Goal: Task Accomplishment & Management: Manage account settings

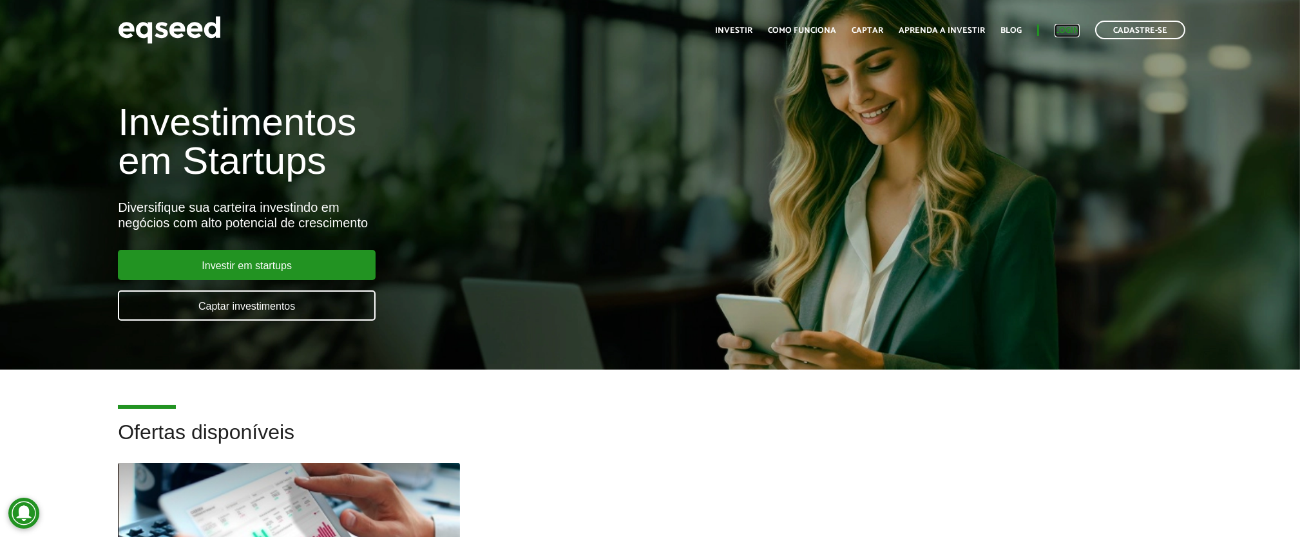
click at [1065, 32] on link "Login" at bounding box center [1066, 30] width 25 height 8
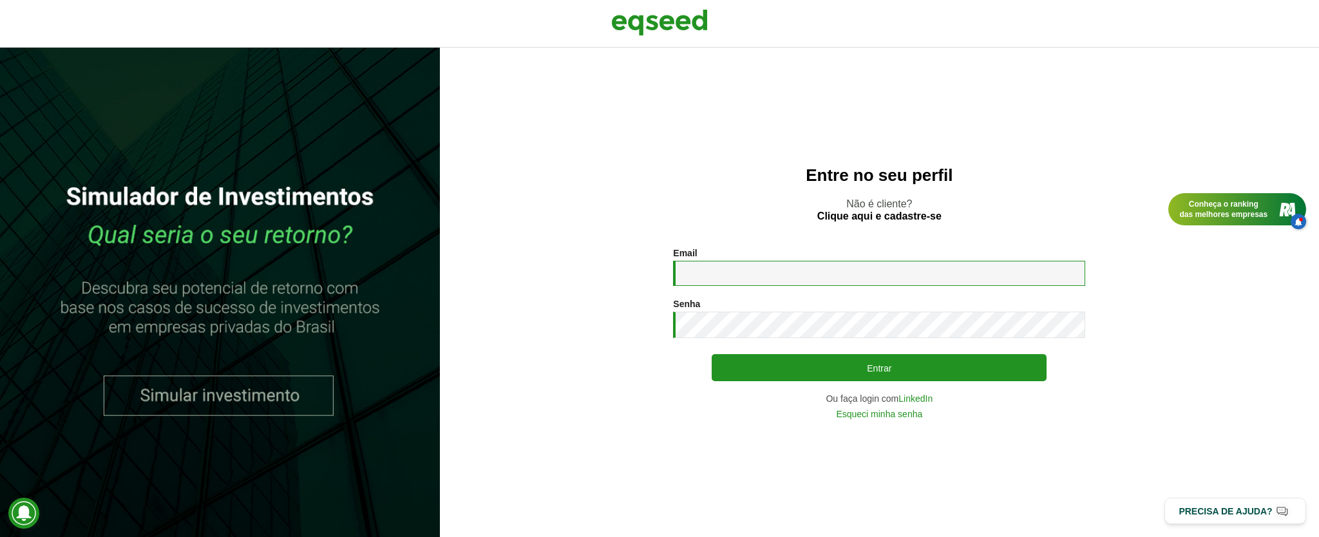
click at [739, 278] on input "Email *" at bounding box center [879, 273] width 412 height 25
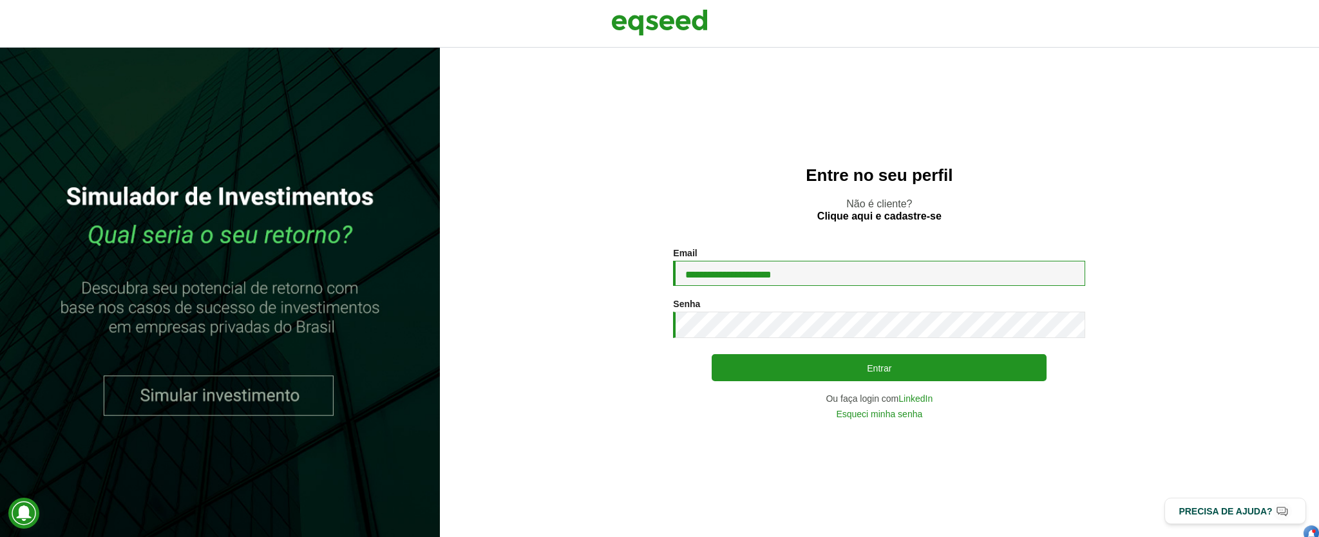
type input "**********"
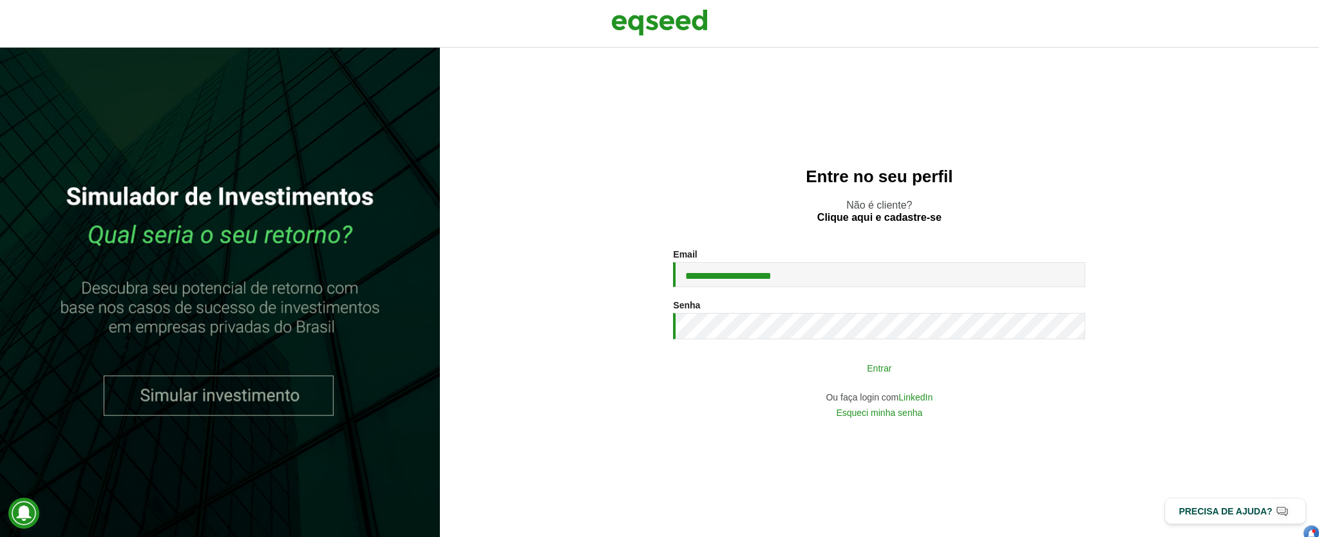
click at [900, 367] on button "Entrar" at bounding box center [879, 368] width 335 height 24
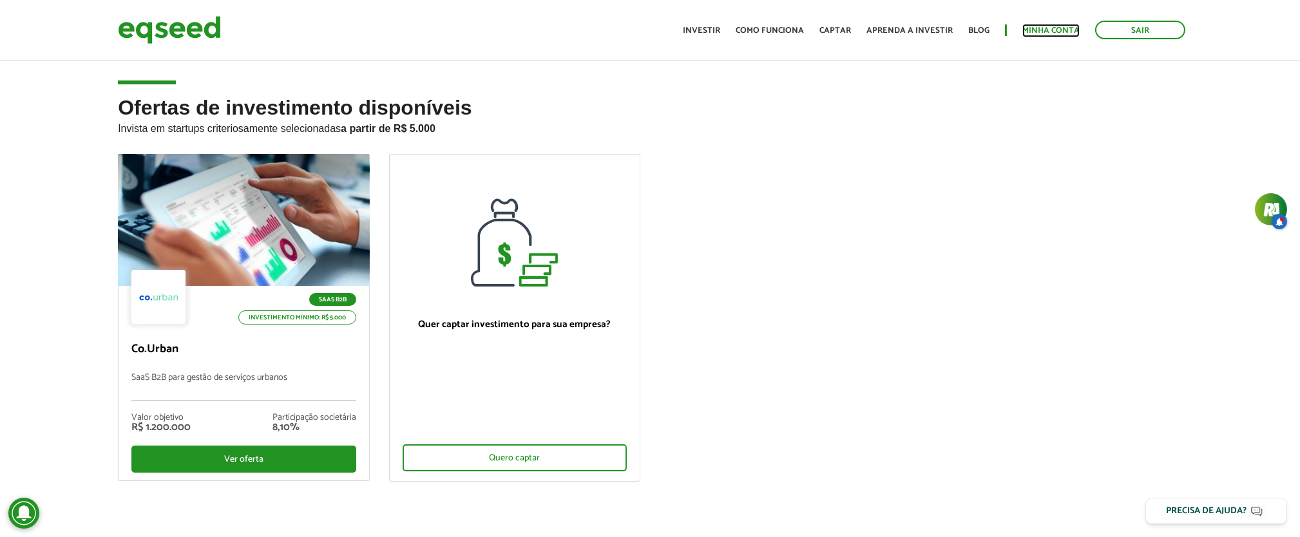
click at [1060, 31] on link "Minha conta" at bounding box center [1050, 30] width 57 height 8
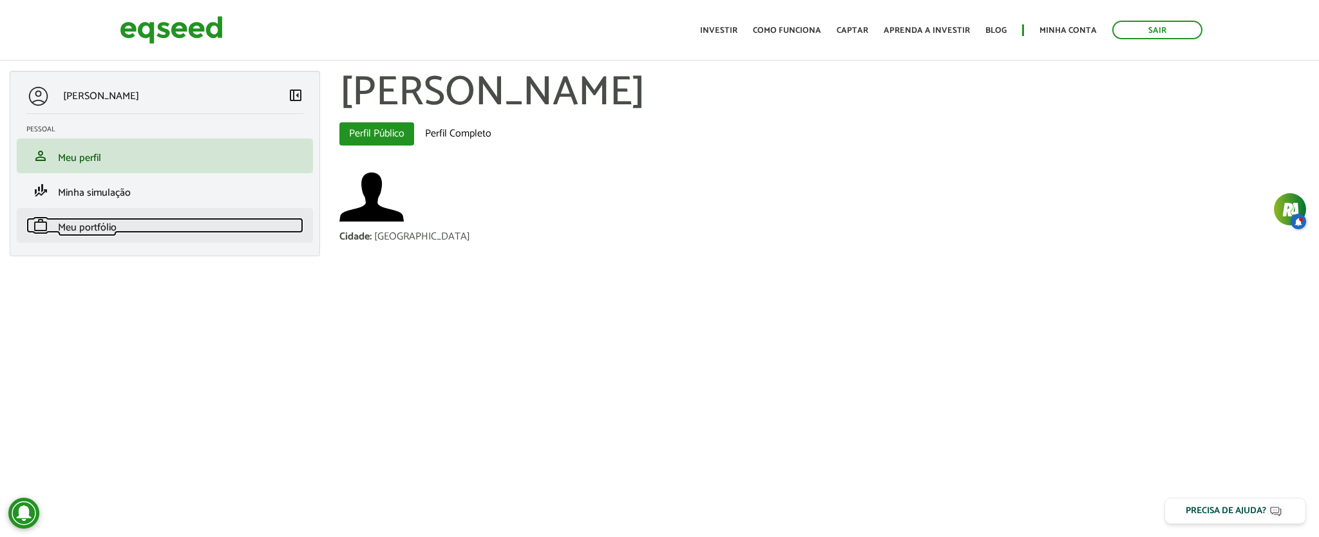
click at [97, 232] on span "Meu portfólio" at bounding box center [87, 227] width 59 height 17
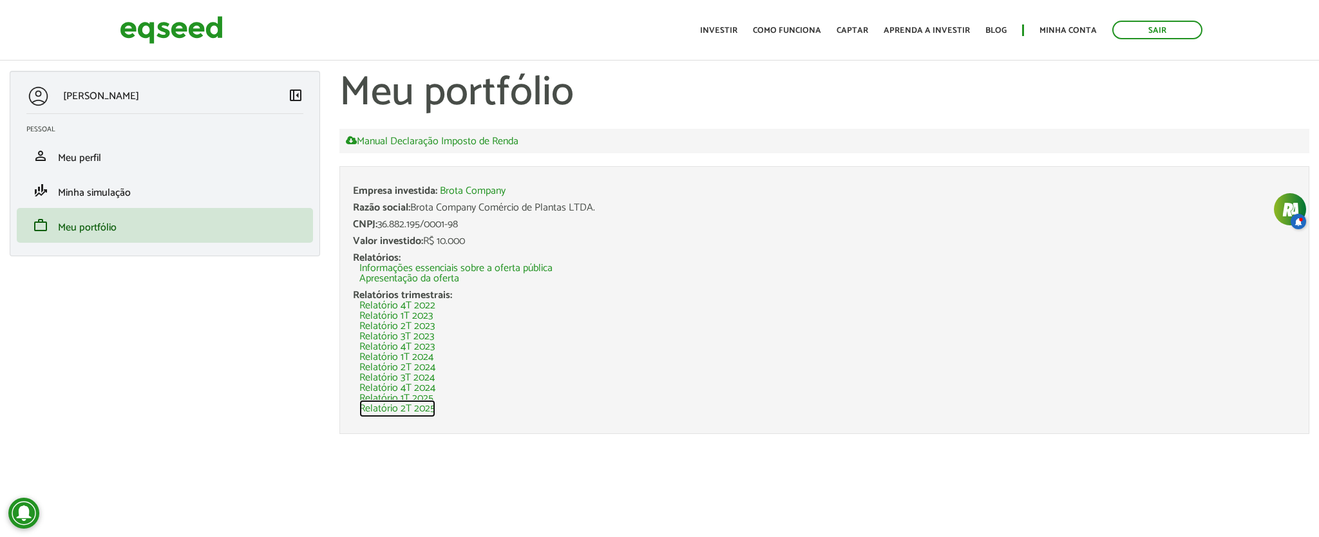
click at [427, 405] on link "Relatório 2T 2025" at bounding box center [397, 409] width 76 height 10
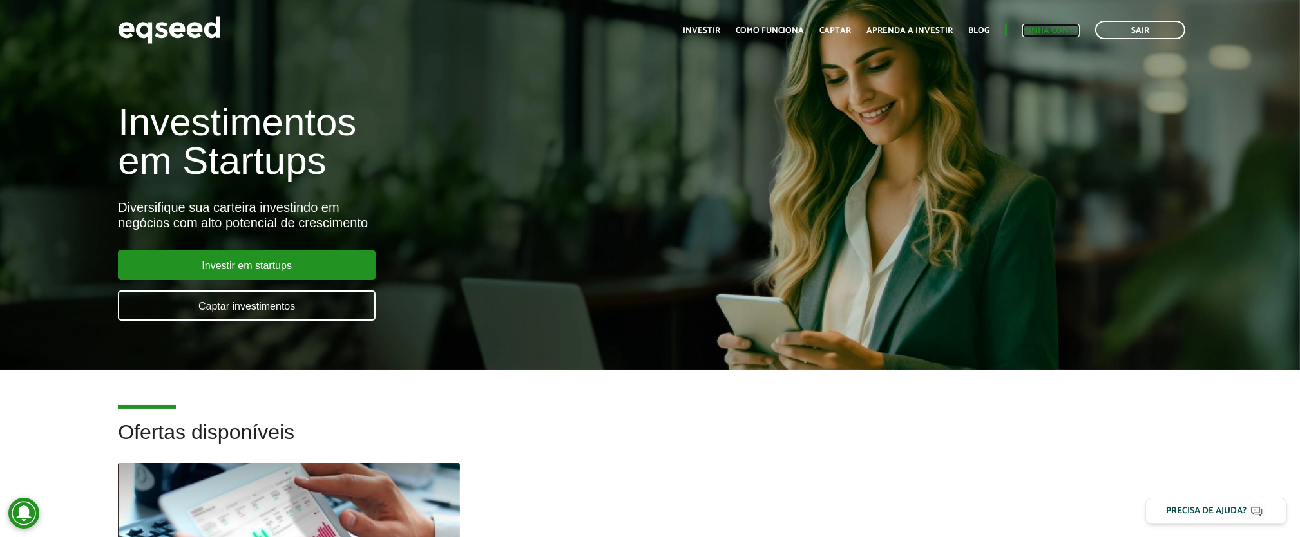
click at [1035, 27] on link "Minha conta" at bounding box center [1050, 30] width 57 height 8
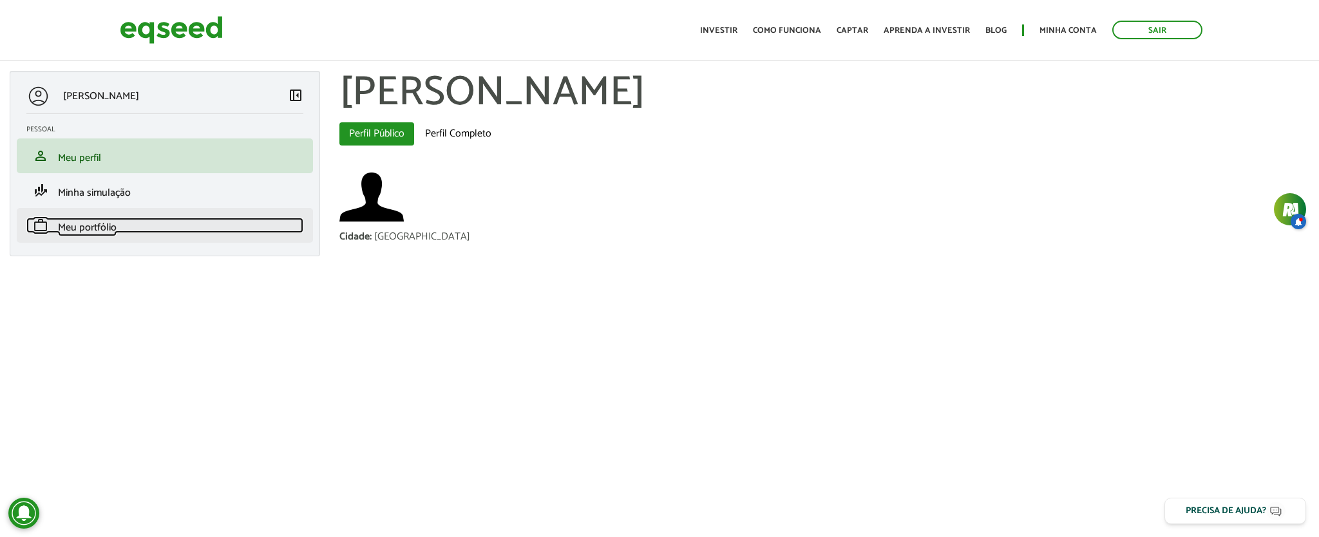
click at [93, 222] on span "Meu portfólio" at bounding box center [87, 227] width 59 height 17
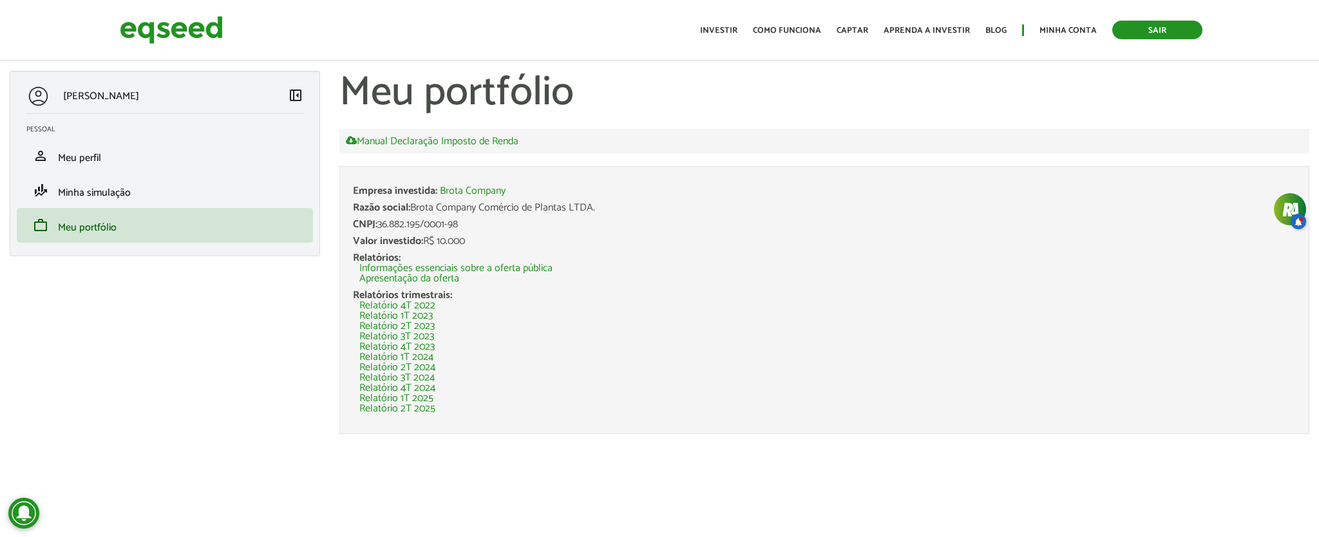
click at [1158, 28] on link "Sair" at bounding box center [1157, 30] width 90 height 19
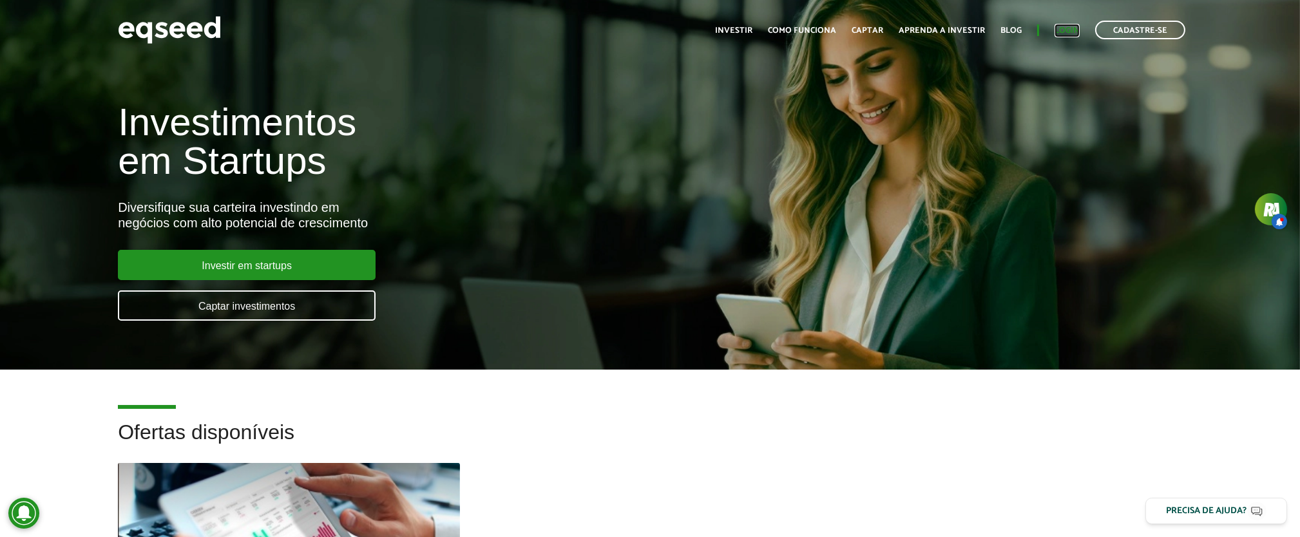
click at [1069, 28] on link "Login" at bounding box center [1066, 30] width 25 height 8
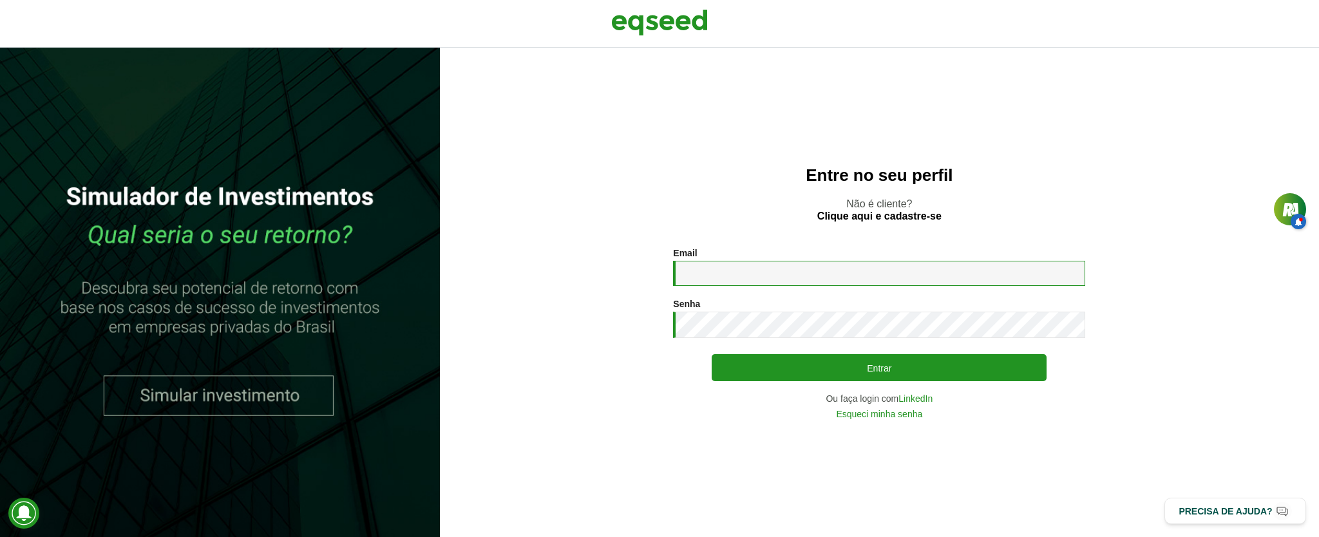
click at [722, 273] on input "Email *" at bounding box center [879, 273] width 412 height 25
type input "**********"
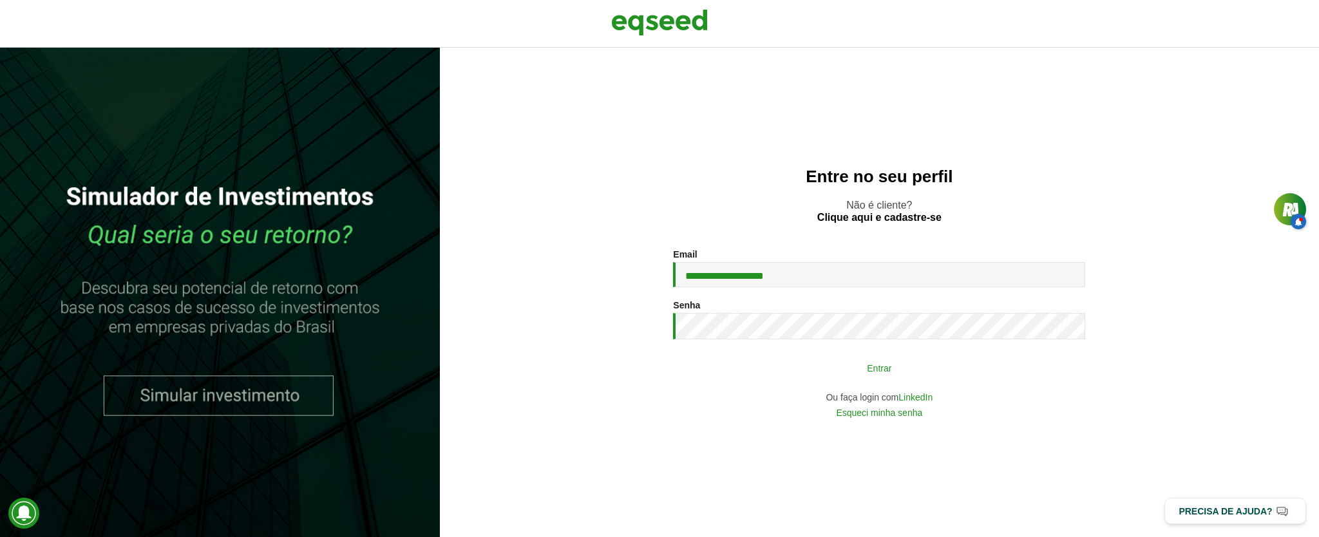
click at [872, 366] on button "Entrar" at bounding box center [879, 368] width 335 height 24
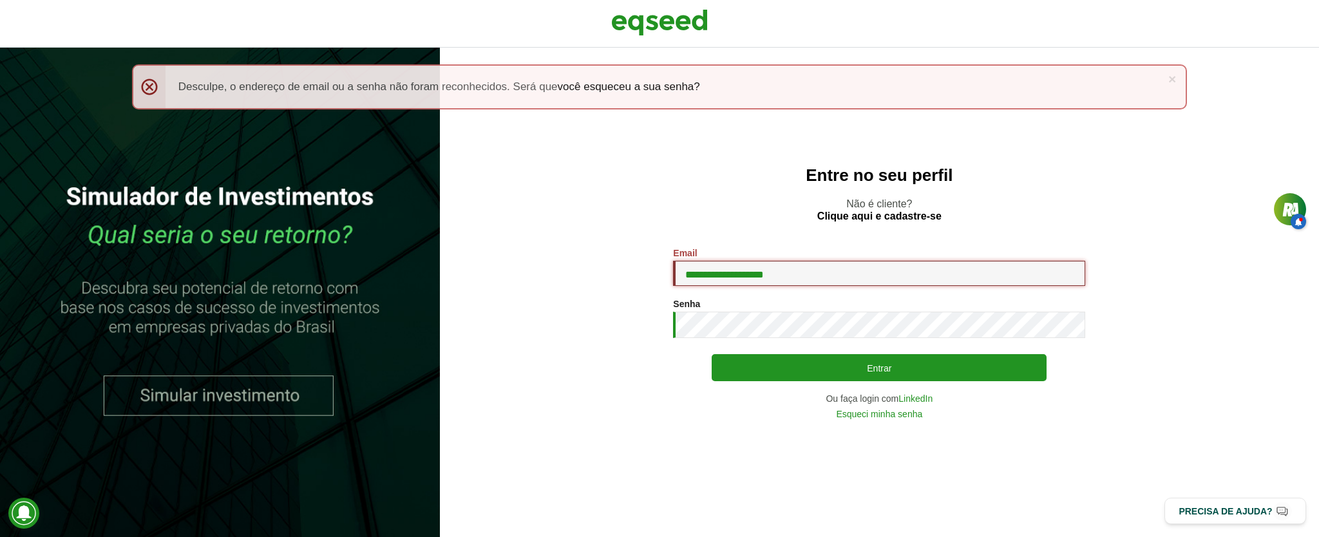
drag, startPoint x: 796, startPoint y: 271, endPoint x: 650, endPoint y: 270, distance: 146.2
click at [650, 270] on section "**********" at bounding box center [880, 333] width 828 height 170
type input "**********"
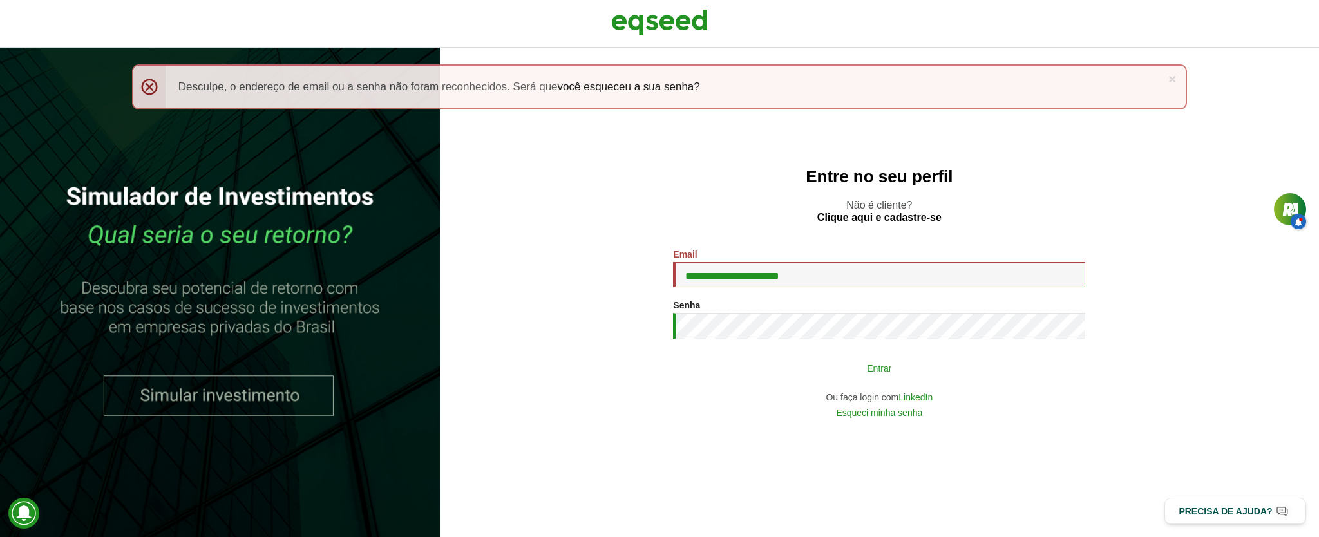
click at [873, 367] on button "Entrar" at bounding box center [879, 368] width 335 height 24
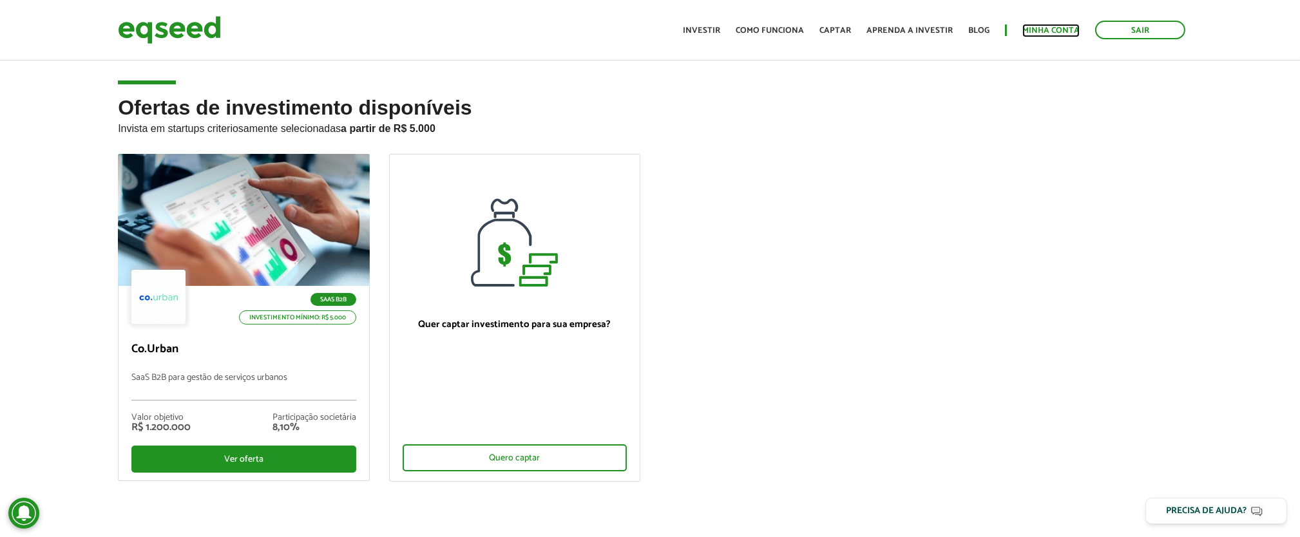
click at [1045, 26] on link "Minha conta" at bounding box center [1050, 30] width 57 height 8
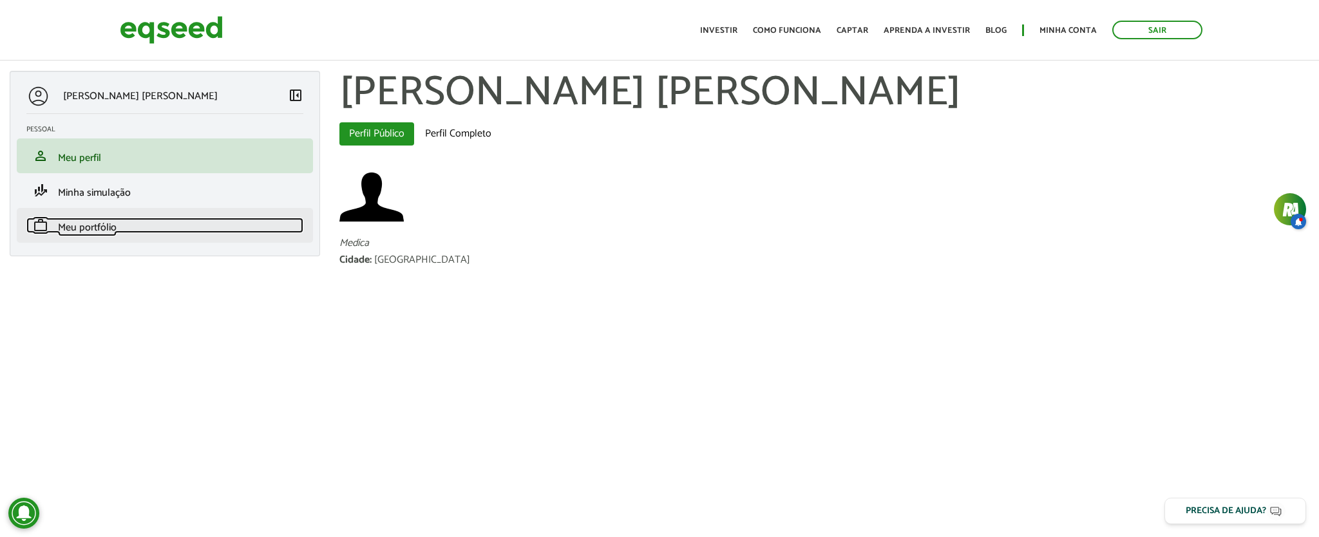
click at [101, 234] on span "Meu portfólio" at bounding box center [87, 227] width 59 height 17
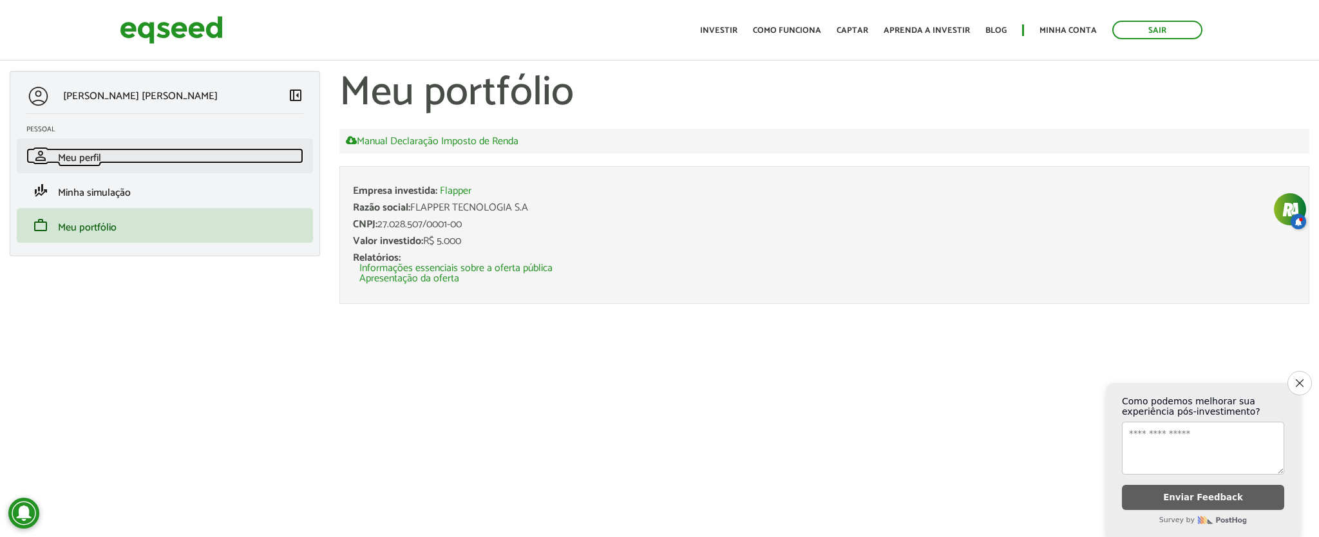
click at [99, 158] on span "Meu perfil" at bounding box center [79, 157] width 43 height 17
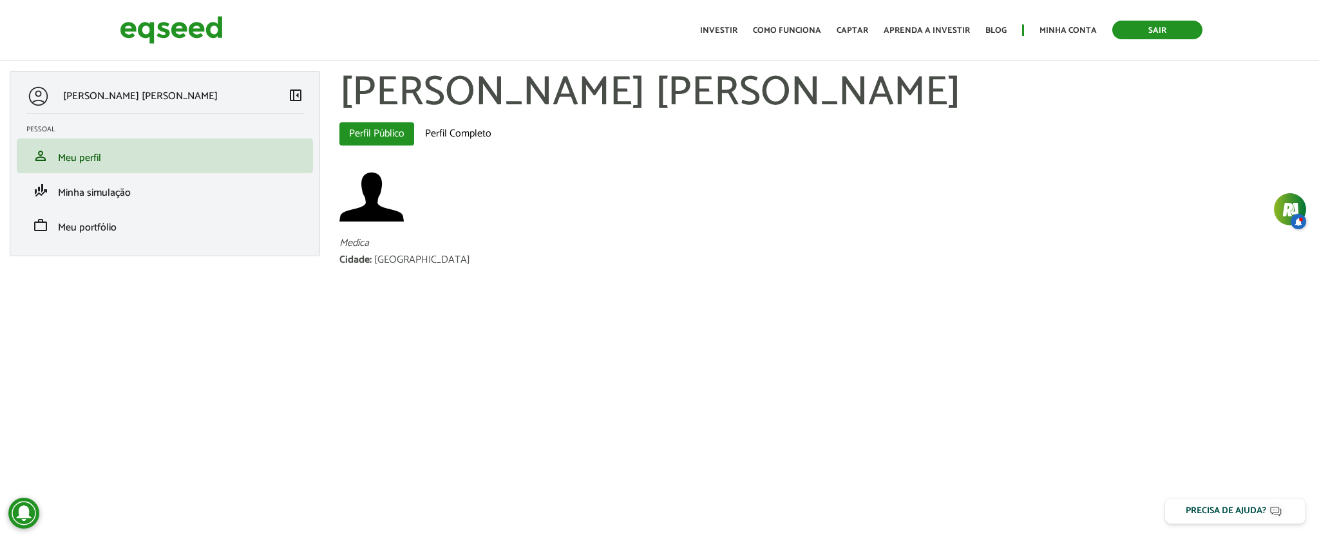
click at [1172, 31] on link "Sair" at bounding box center [1157, 30] width 90 height 19
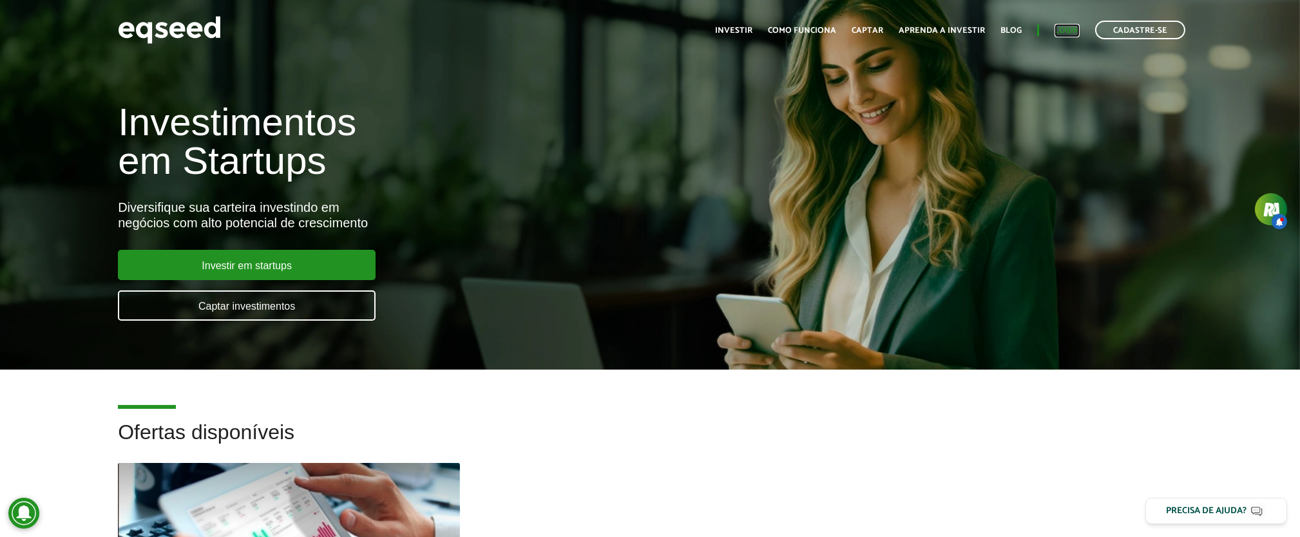
click at [1067, 28] on link "Login" at bounding box center [1066, 30] width 25 height 8
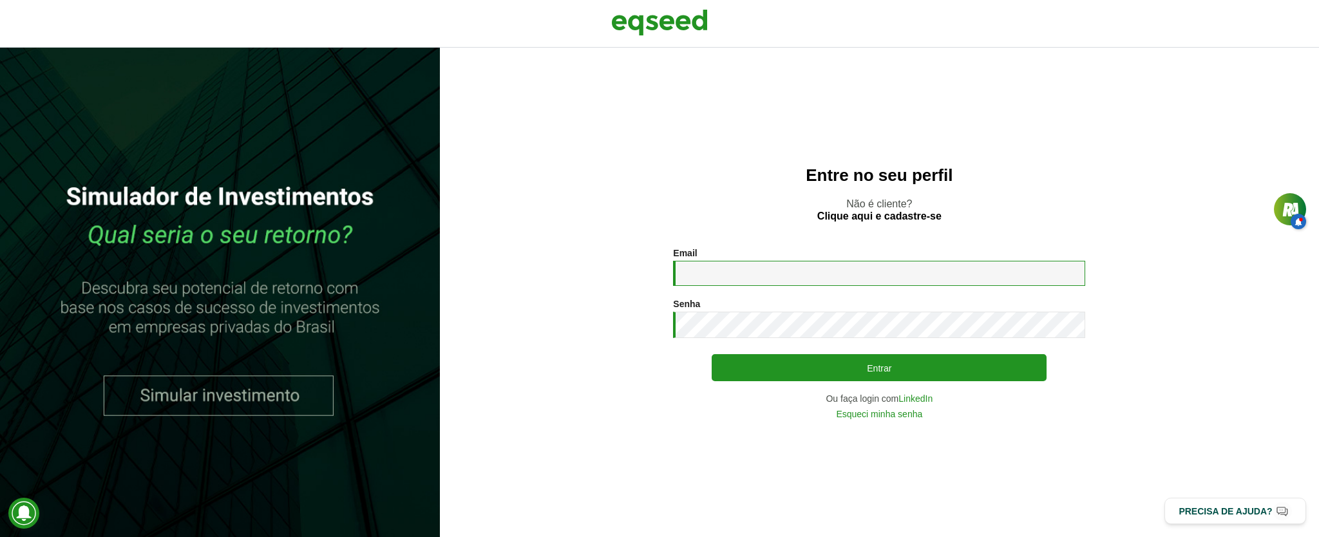
click at [777, 271] on input "Email *" at bounding box center [879, 273] width 412 height 25
type input "**********"
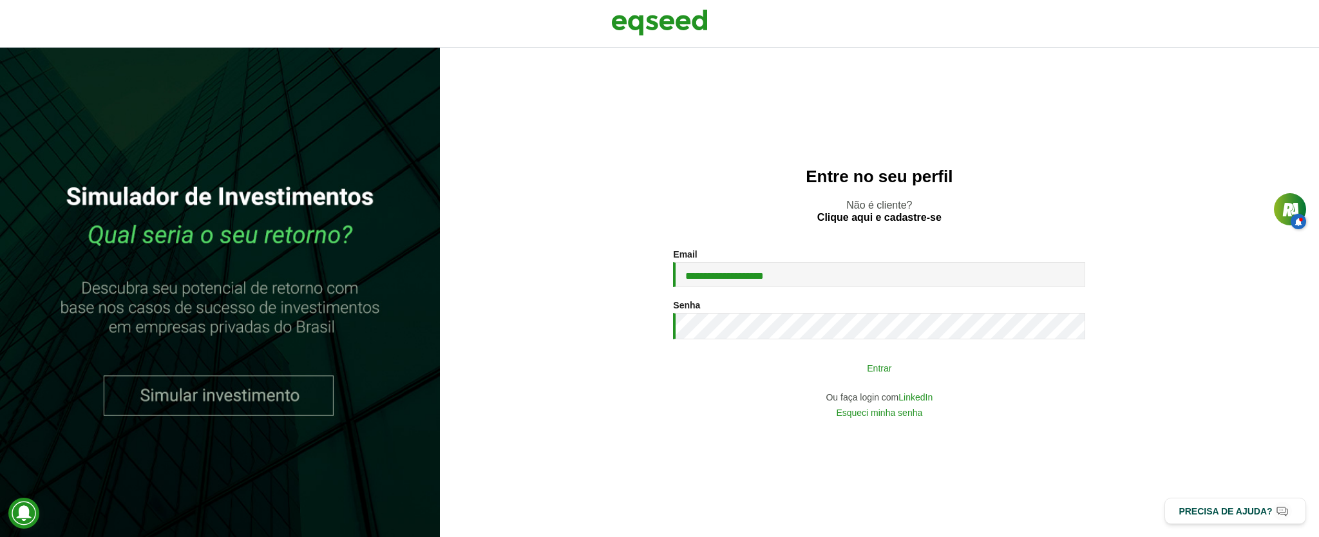
click at [888, 363] on button "Entrar" at bounding box center [879, 368] width 335 height 24
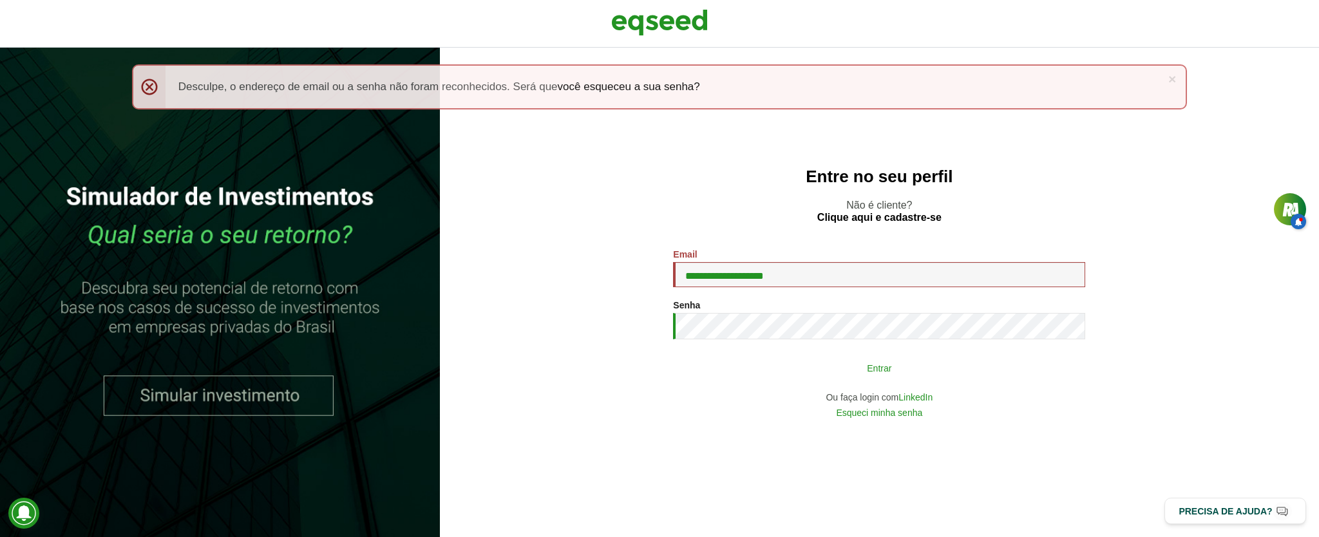
click at [894, 367] on button "Entrar" at bounding box center [879, 368] width 335 height 24
click at [892, 371] on button "Entrar" at bounding box center [879, 368] width 335 height 24
click at [898, 365] on button "Entrar" at bounding box center [879, 368] width 335 height 24
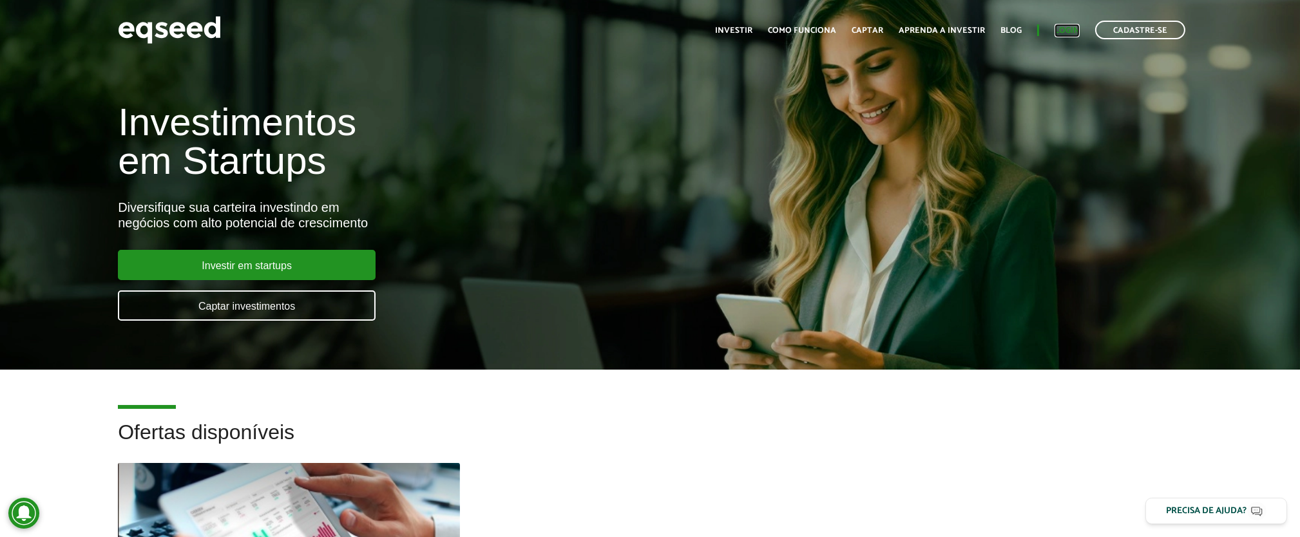
click at [1067, 27] on link "Login" at bounding box center [1066, 30] width 25 height 8
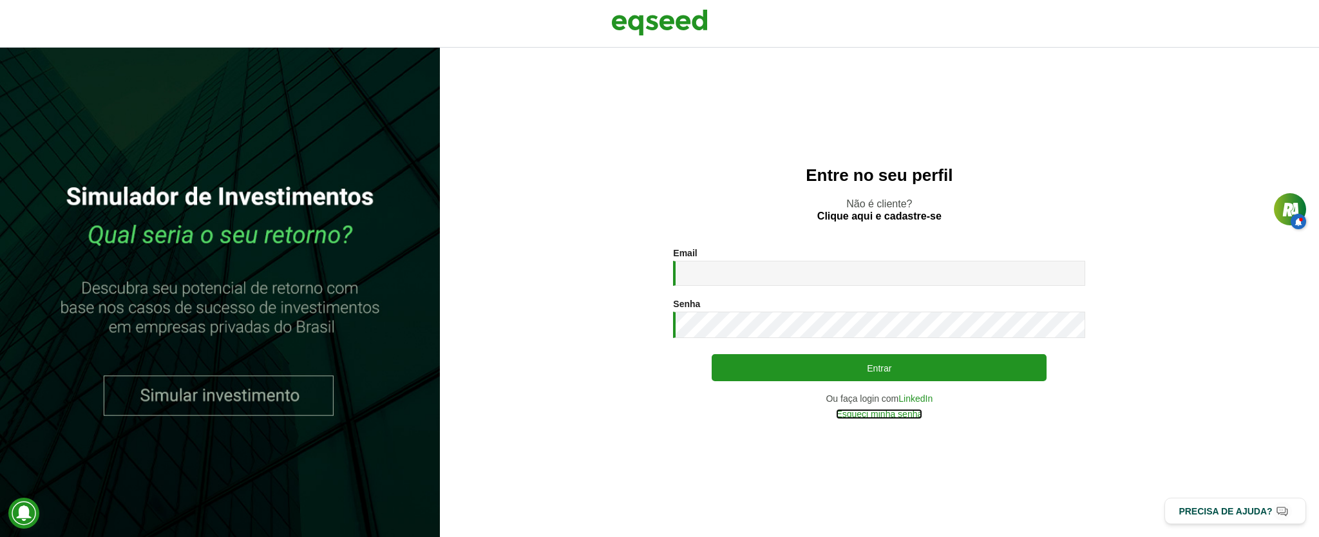
click at [902, 414] on link "Esqueci minha senha" at bounding box center [879, 414] width 86 height 9
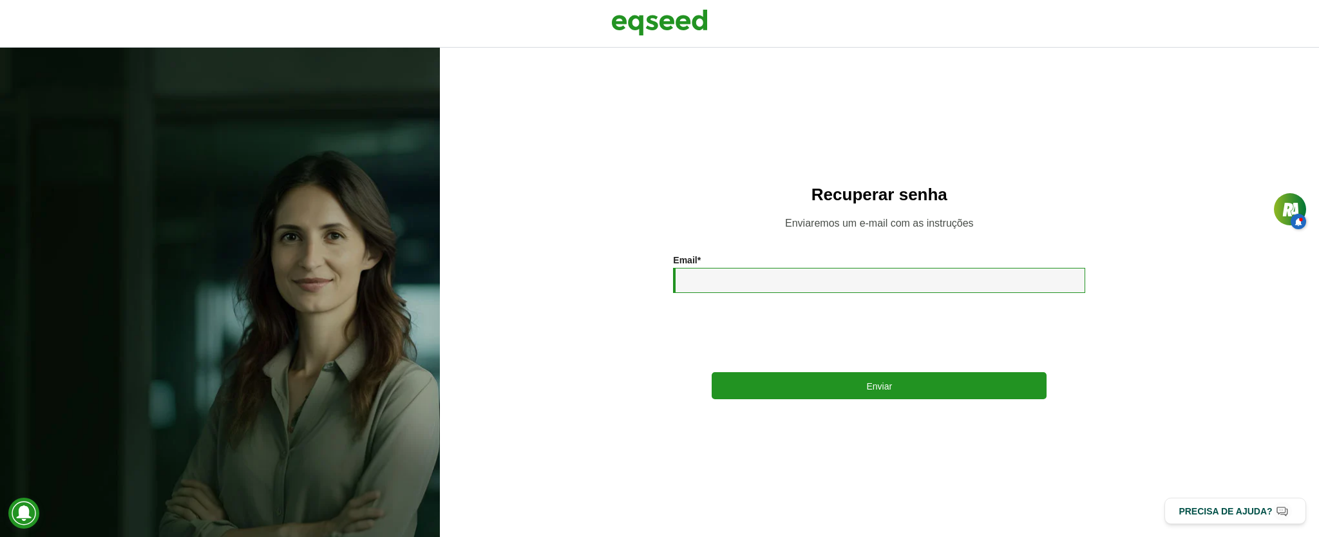
click at [737, 278] on input "Email *" at bounding box center [879, 280] width 412 height 25
